Goal: Transaction & Acquisition: Purchase product/service

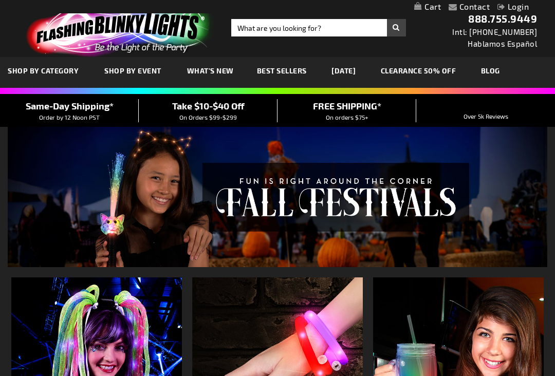
click at [419, 260] on div "Close dialog Get 10% Off Subscribe and save today Unlock Offer Submit" at bounding box center [277, 188] width 555 height 376
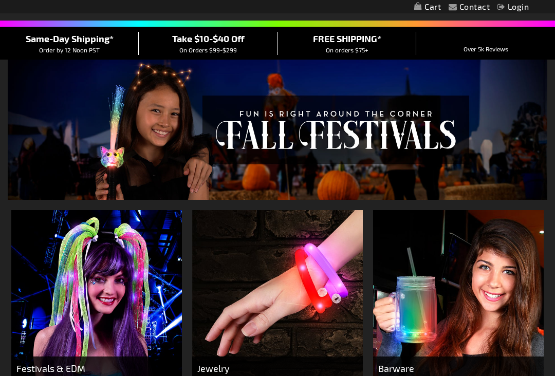
scroll to position [69, 0]
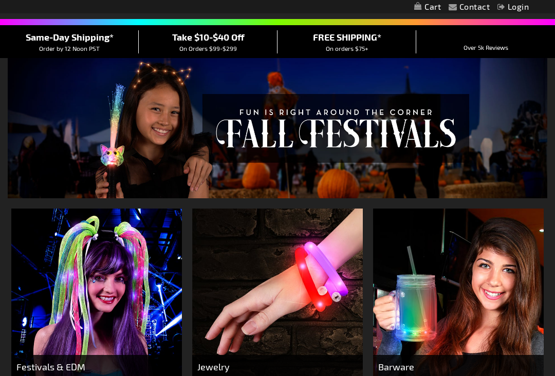
click at [225, 39] on span "Take $10-$40 Off" at bounding box center [208, 36] width 72 height 11
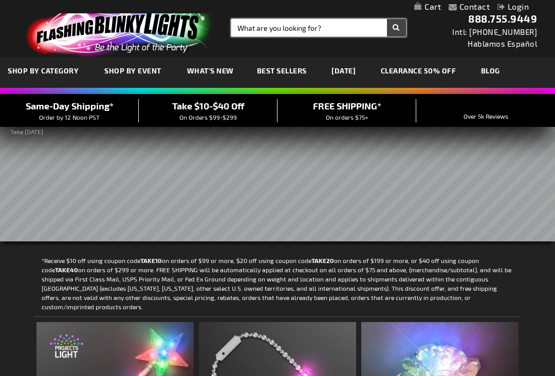
click at [287, 34] on input "Search" at bounding box center [318, 27] width 175 height 17
type input "light up crown"
click at [387, 19] on button "Search" at bounding box center [396, 27] width 19 height 17
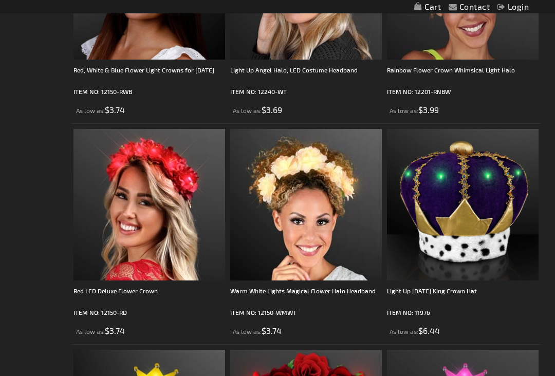
scroll to position [2076, 0]
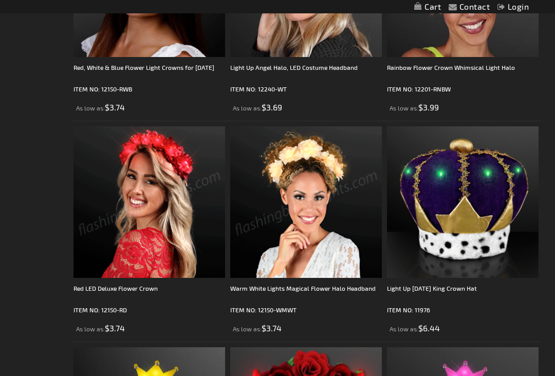
click at [296, 222] on img at bounding box center [306, 202] width 152 height 152
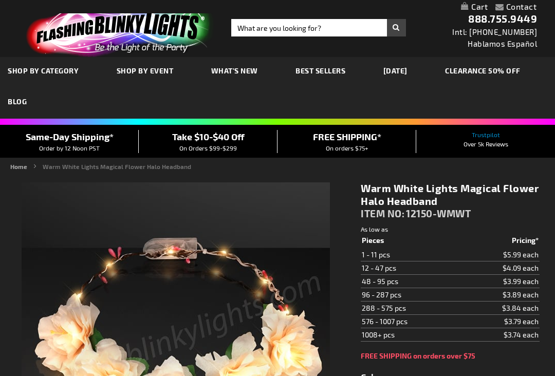
type input "5670"
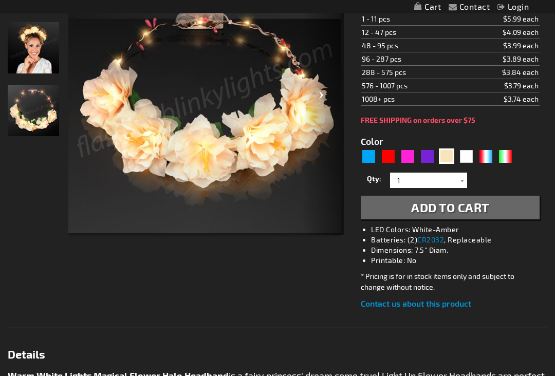
scroll to position [196, 0]
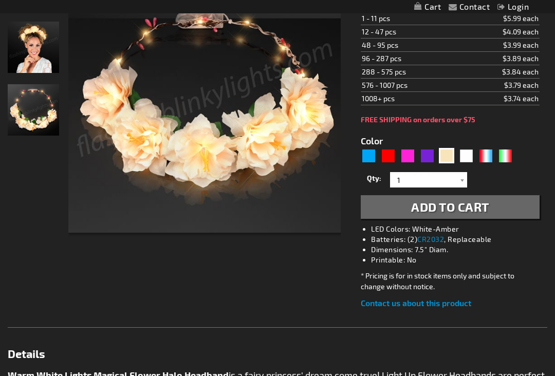
click at [399, 214] on button "Add to Cart" at bounding box center [450, 207] width 179 height 24
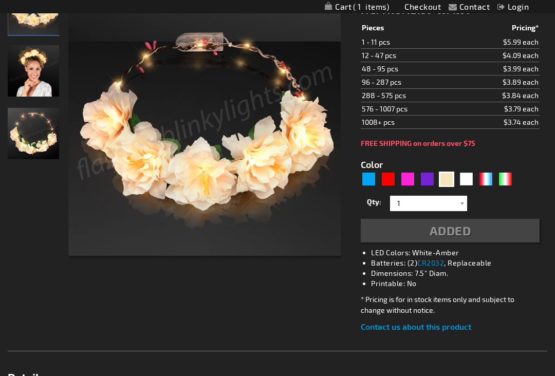
scroll to position [219, 0]
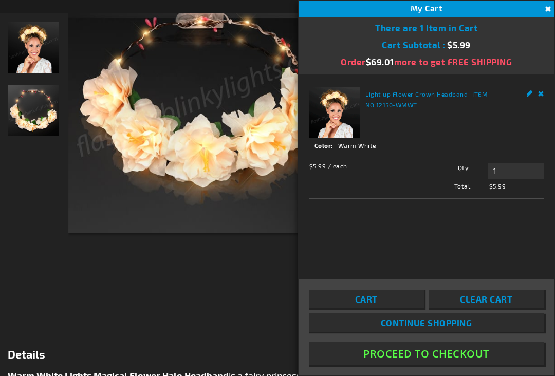
click at [545, 10] on button "Close" at bounding box center [546, 9] width 11 height 11
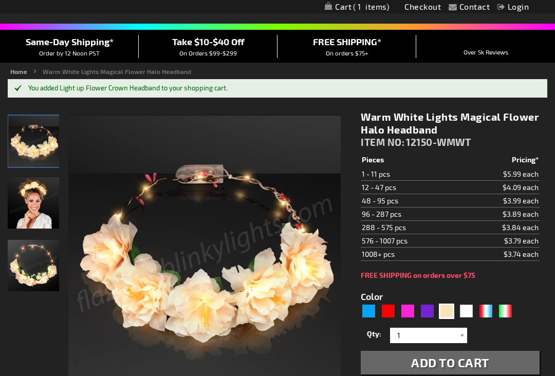
scroll to position [0, 0]
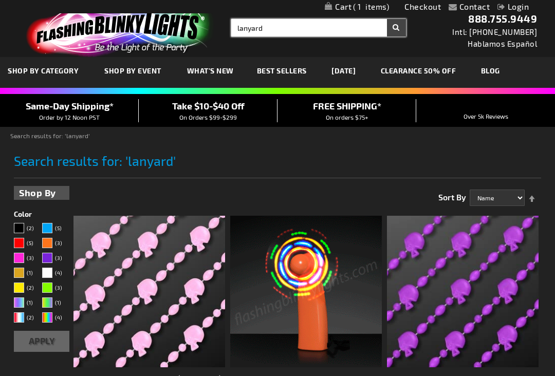
click at [287, 33] on input "lanyard" at bounding box center [318, 27] width 175 height 17
drag, startPoint x: 287, startPoint y: 33, endPoint x: 201, endPoint y: 25, distance: 86.1
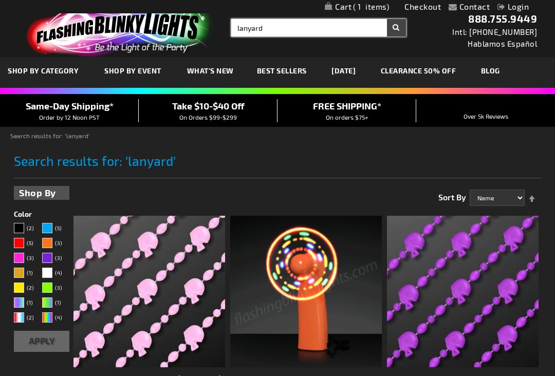
click at [201, 25] on div "Toggle Nav Search Search [GEOGRAPHIC_DATA] × Search 888.755.9449 Intl: [PHONE_N…" at bounding box center [277, 28] width 555 height 57
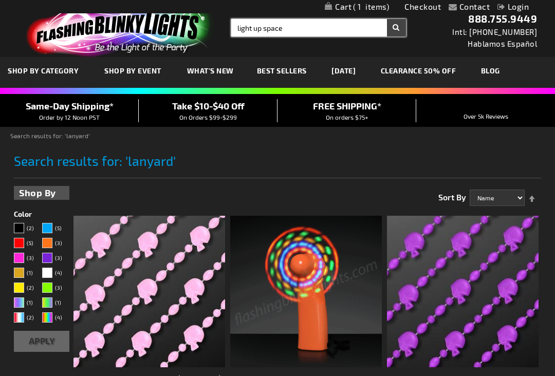
type input "light up space"
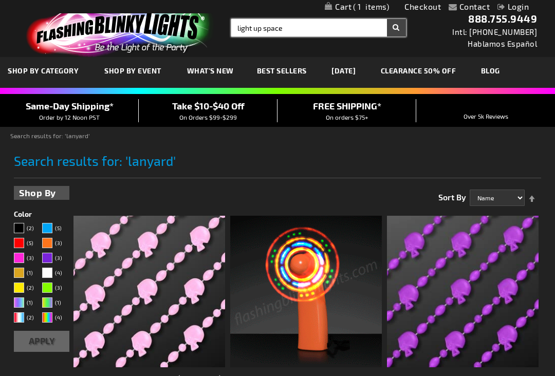
click at [387, 19] on button "Search" at bounding box center [396, 27] width 19 height 17
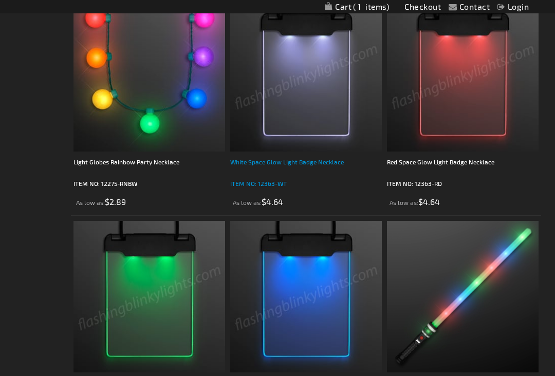
scroll to position [2642, 0]
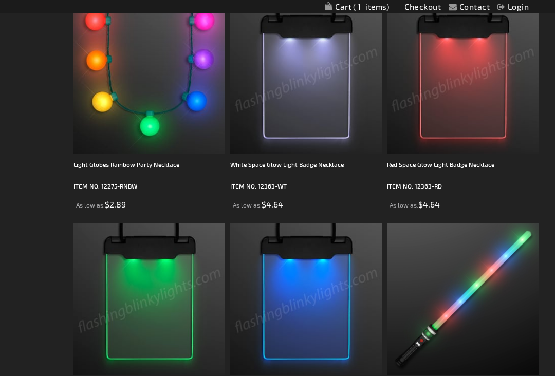
click at [468, 116] on img at bounding box center [463, 79] width 152 height 152
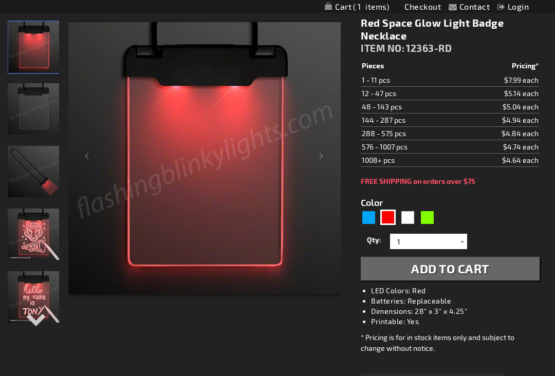
scroll to position [138, 0]
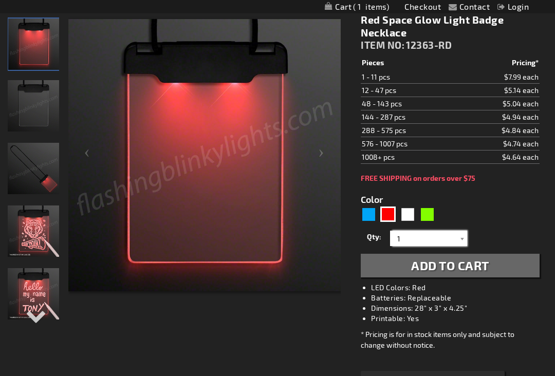
click at [424, 240] on input "1" at bounding box center [429, 238] width 74 height 15
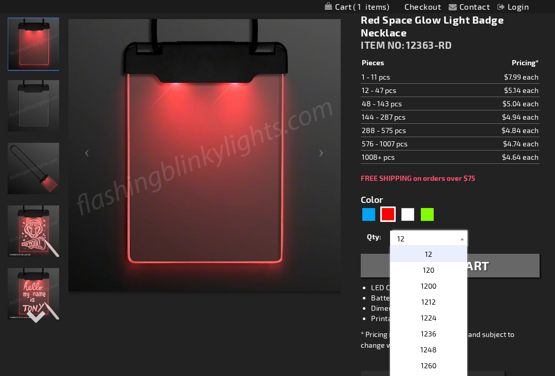
type input "12"
click at [444, 255] on p "12" at bounding box center [428, 254] width 77 height 16
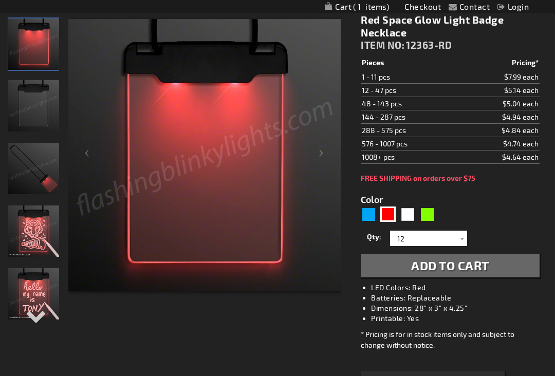
click at [454, 263] on span "Add to Cart" at bounding box center [450, 265] width 78 height 15
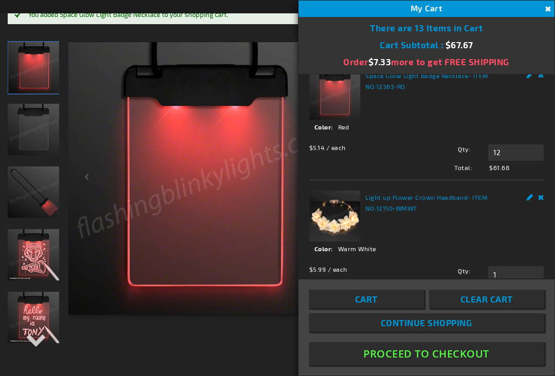
scroll to position [0, 0]
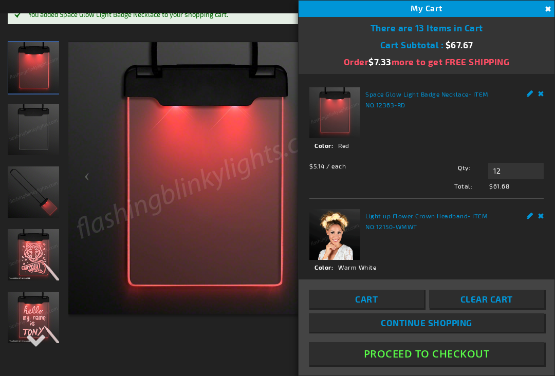
click at [186, 21] on div "You added Space Glow Light Badge Necklace to your shopping cart." at bounding box center [277, 15] width 539 height 18
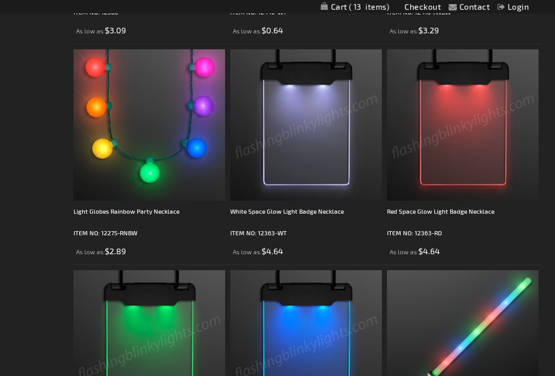
click at [328, 325] on img at bounding box center [306, 346] width 152 height 152
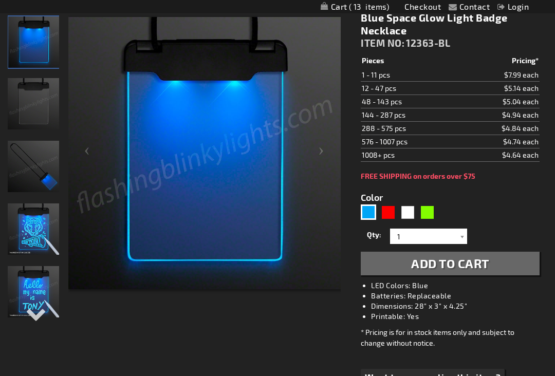
scroll to position [140, 0]
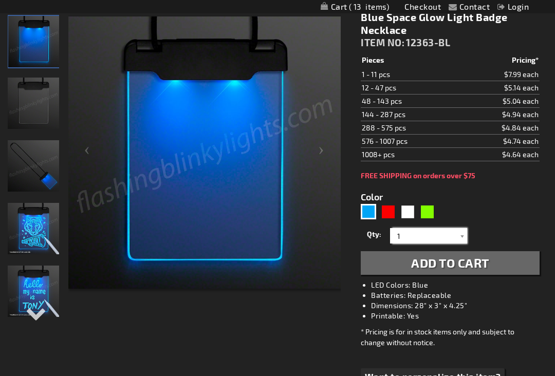
click at [427, 238] on input "1" at bounding box center [429, 235] width 74 height 15
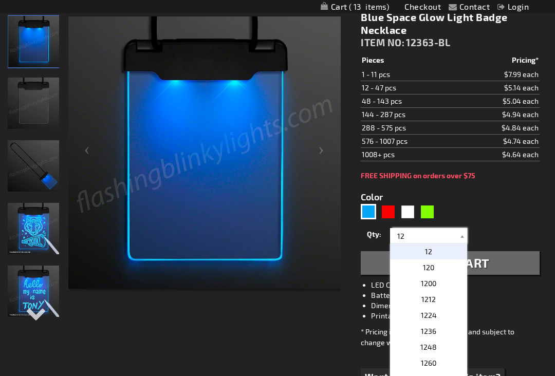
type input "12"
click at [485, 235] on div "Qty 1 2 3 4 5 6 7 8 9 10 11 12 24 36 48 60 72 84 96 108 120 132 144 156 168" at bounding box center [450, 235] width 179 height 21
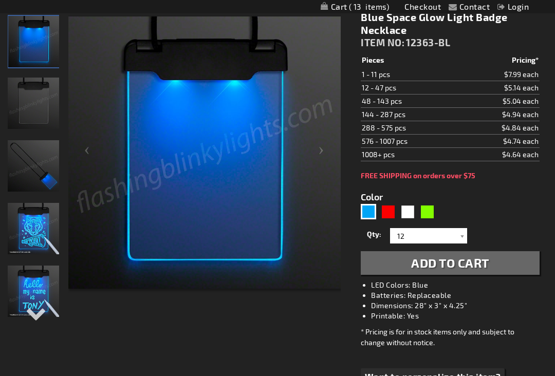
click at [453, 267] on span "Add to Cart" at bounding box center [450, 262] width 78 height 15
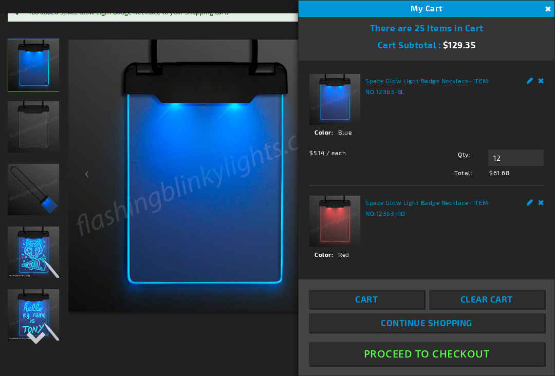
click at [438, 327] on span "Continue Shopping" at bounding box center [426, 322] width 91 height 10
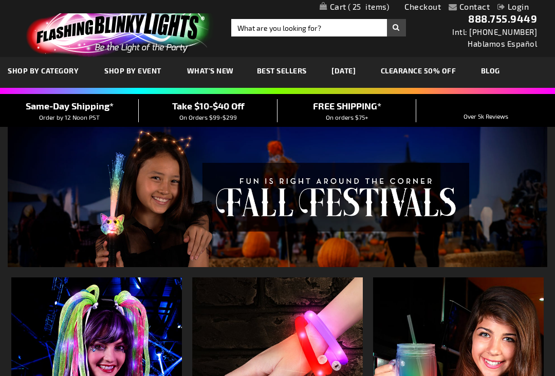
click at [275, 73] on span "Best Sellers" at bounding box center [282, 70] width 50 height 9
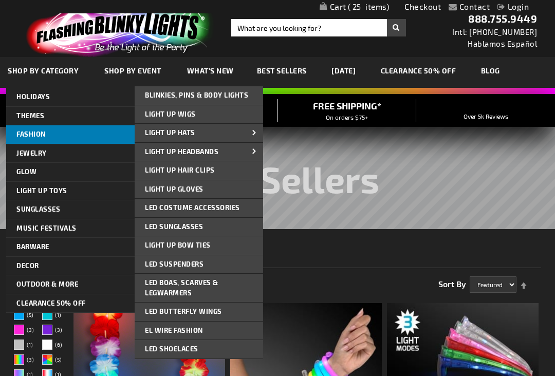
click at [37, 131] on span "FASHION" at bounding box center [30, 134] width 29 height 8
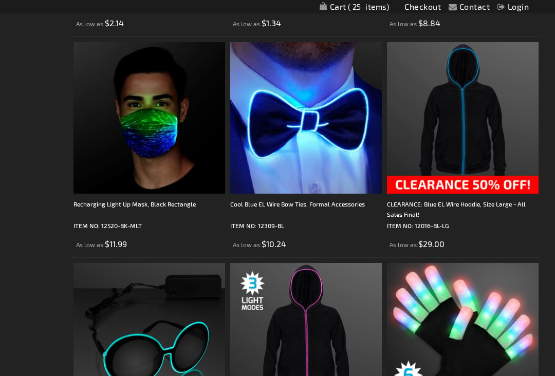
scroll to position [3355, 0]
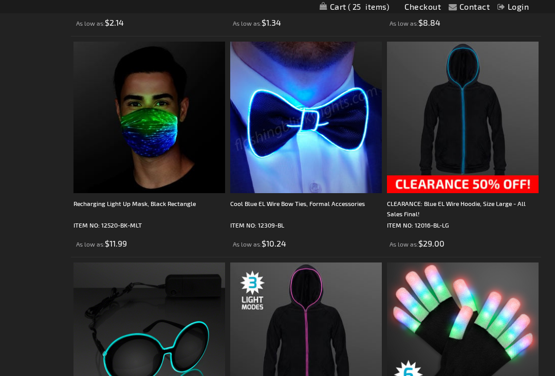
click at [340, 131] on img at bounding box center [306, 118] width 152 height 152
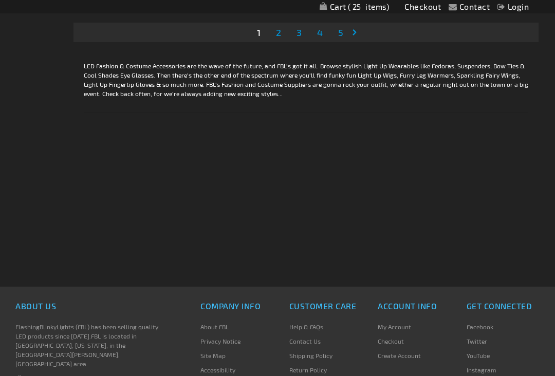
scroll to position [4896, 0]
